Goal: Task Accomplishment & Management: Use online tool/utility

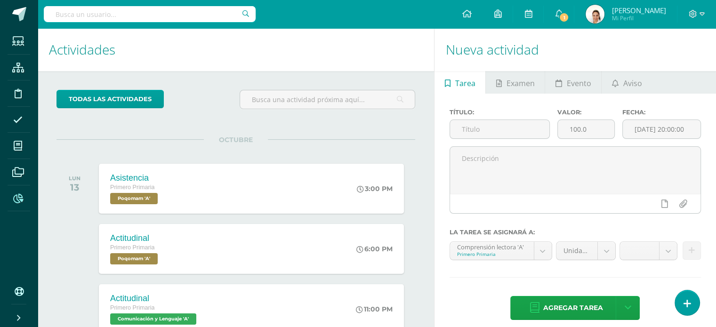
click at [23, 199] on icon at bounding box center [18, 198] width 10 height 9
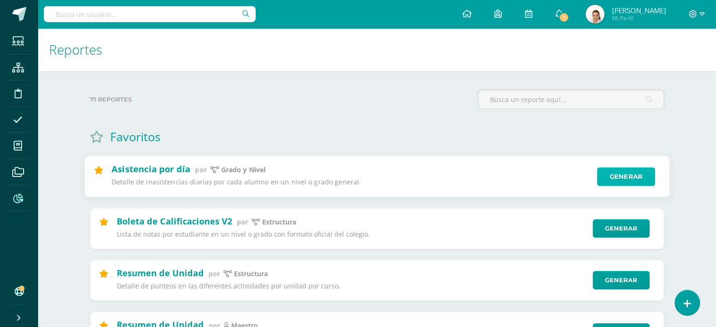
click at [608, 183] on link "Generar" at bounding box center [626, 177] width 58 height 19
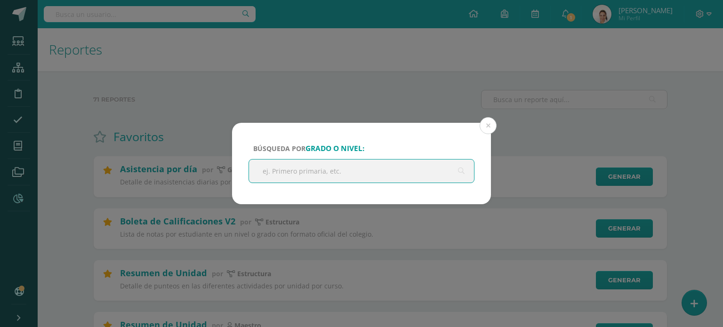
click at [422, 178] on input "text" at bounding box center [361, 171] width 225 height 23
type input "primaria"
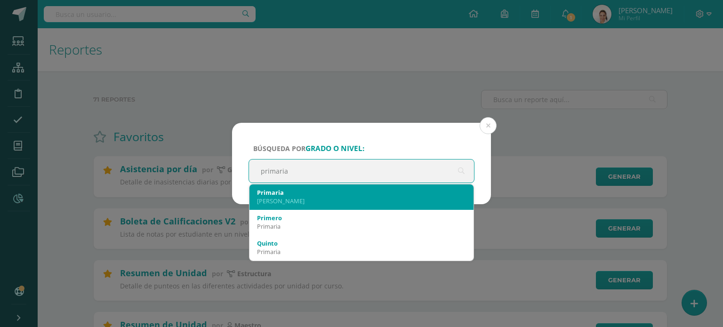
click at [398, 197] on div "Pantaleón Siquinalá" at bounding box center [361, 201] width 209 height 8
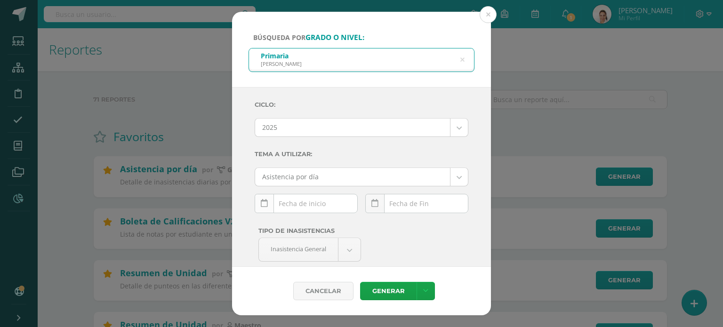
click at [262, 197] on link at bounding box center [264, 203] width 19 height 19
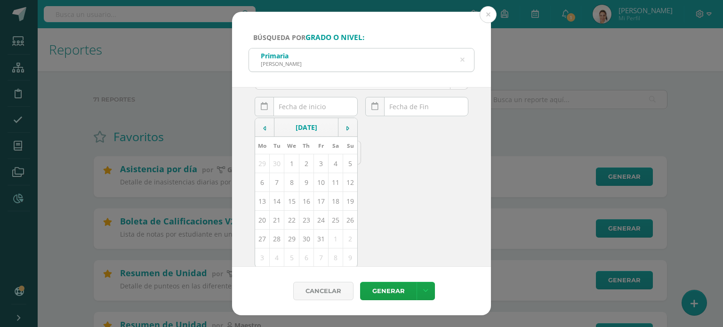
scroll to position [98, 0]
click at [263, 126] on icon at bounding box center [264, 127] width 3 height 7
click at [257, 182] on td "8" at bounding box center [262, 181] width 15 height 19
type input "2025-09-08"
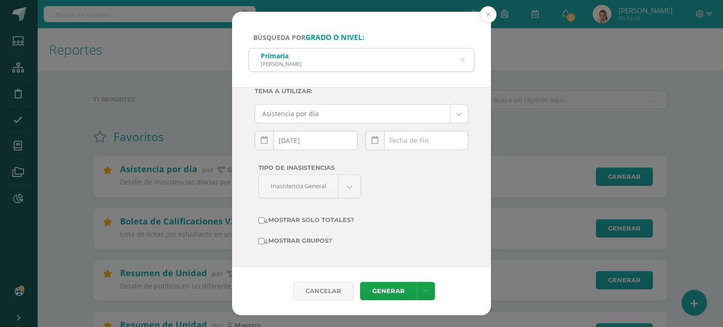
scroll to position [62, 0]
click at [371, 137] on icon at bounding box center [374, 141] width 7 height 8
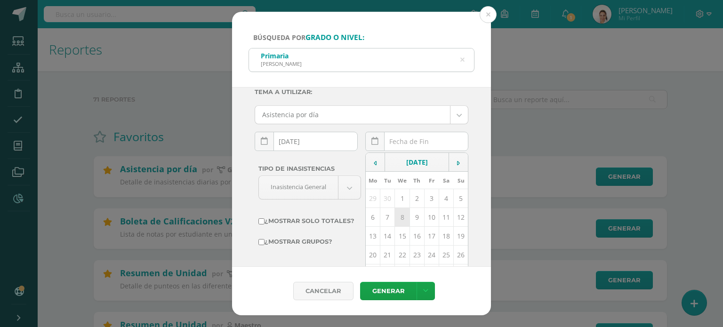
click at [395, 216] on td "8" at bounding box center [402, 217] width 15 height 19
type input "2025-10-08"
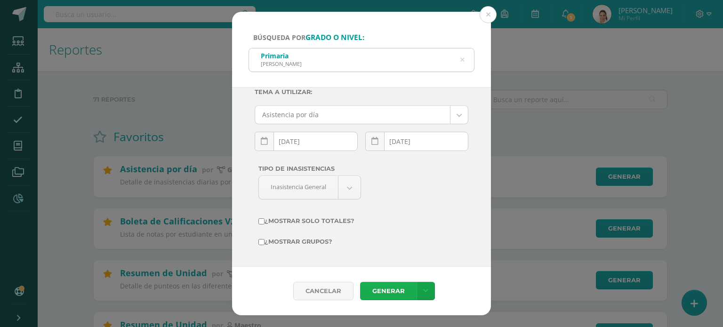
click at [387, 296] on link "Generar" at bounding box center [388, 291] width 56 height 18
